Goal: Task Accomplishment & Management: Manage account settings

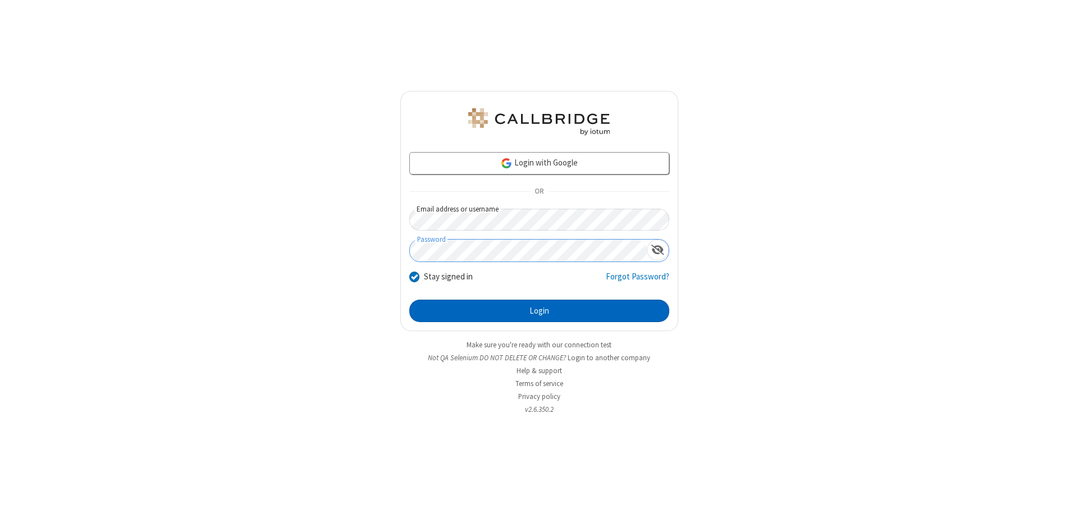
click at [539, 311] on button "Login" at bounding box center [539, 311] width 260 height 22
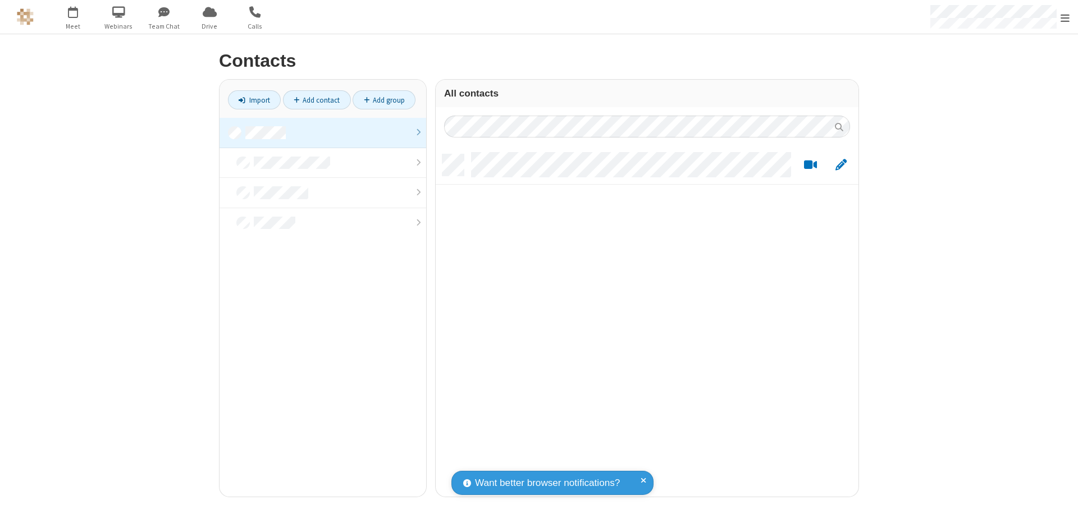
click at [323, 133] on link at bounding box center [323, 133] width 207 height 30
click at [317, 100] on link "Add contact" at bounding box center [317, 99] width 68 height 19
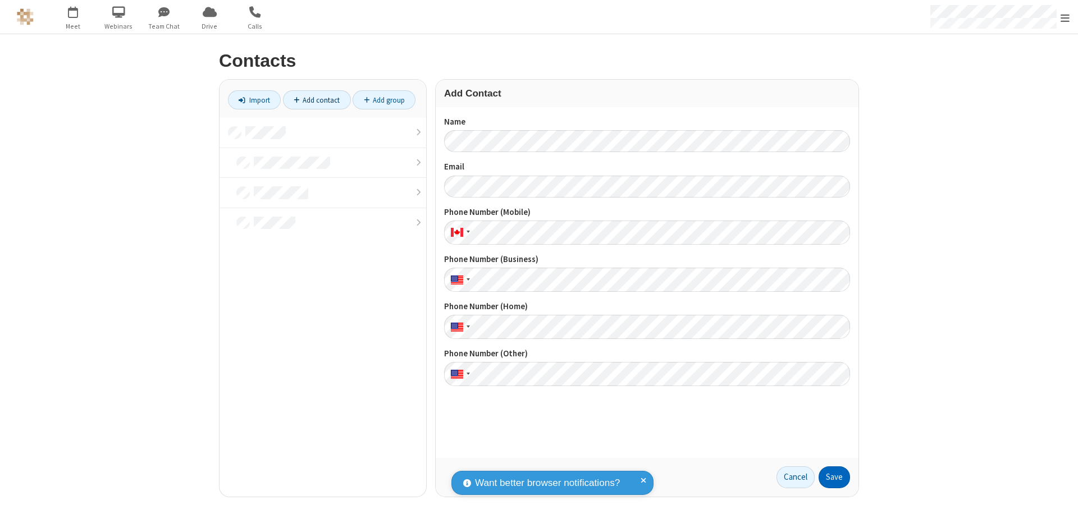
click at [835, 477] on button "Save" at bounding box center [834, 478] width 31 height 22
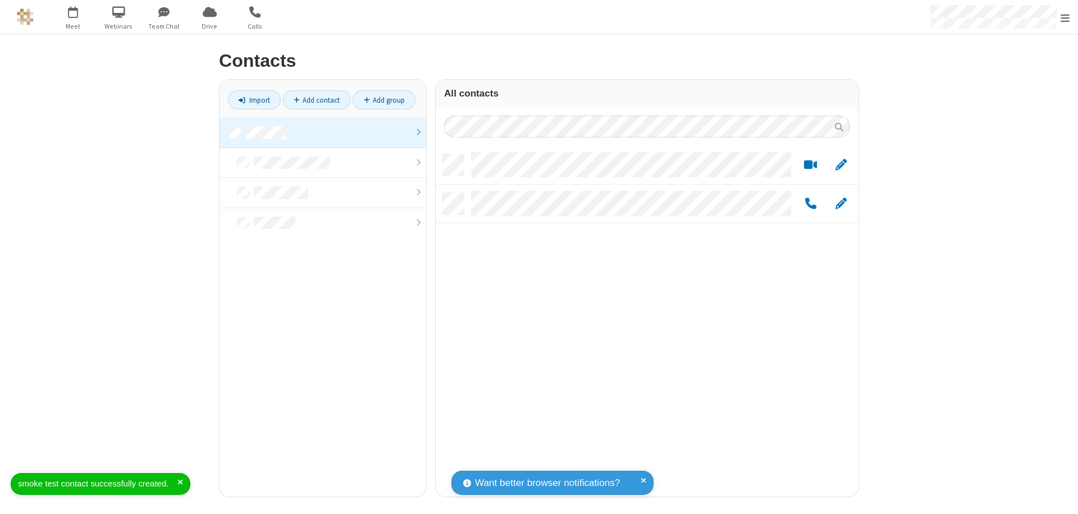
scroll to position [343, 415]
